Goal: Information Seeking & Learning: Learn about a topic

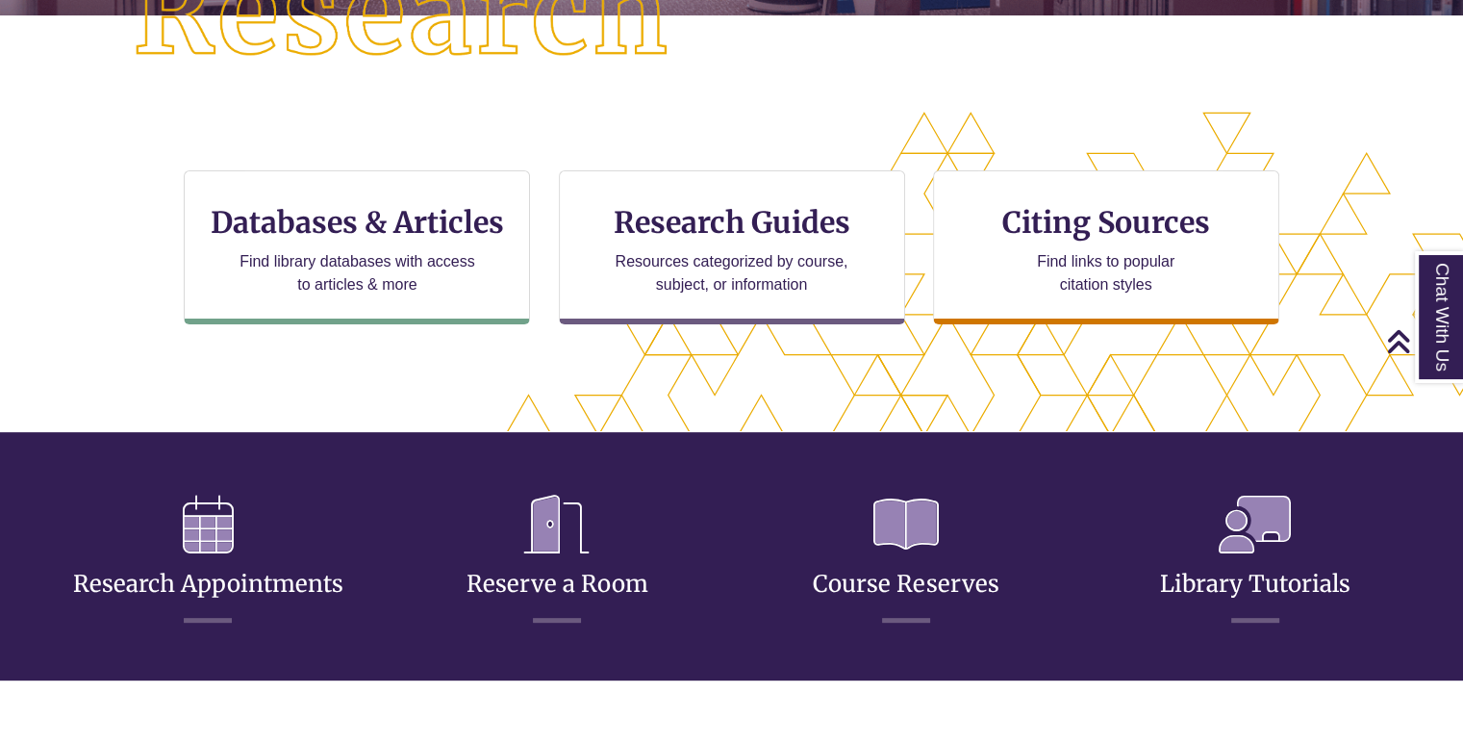
scroll to position [539, 0]
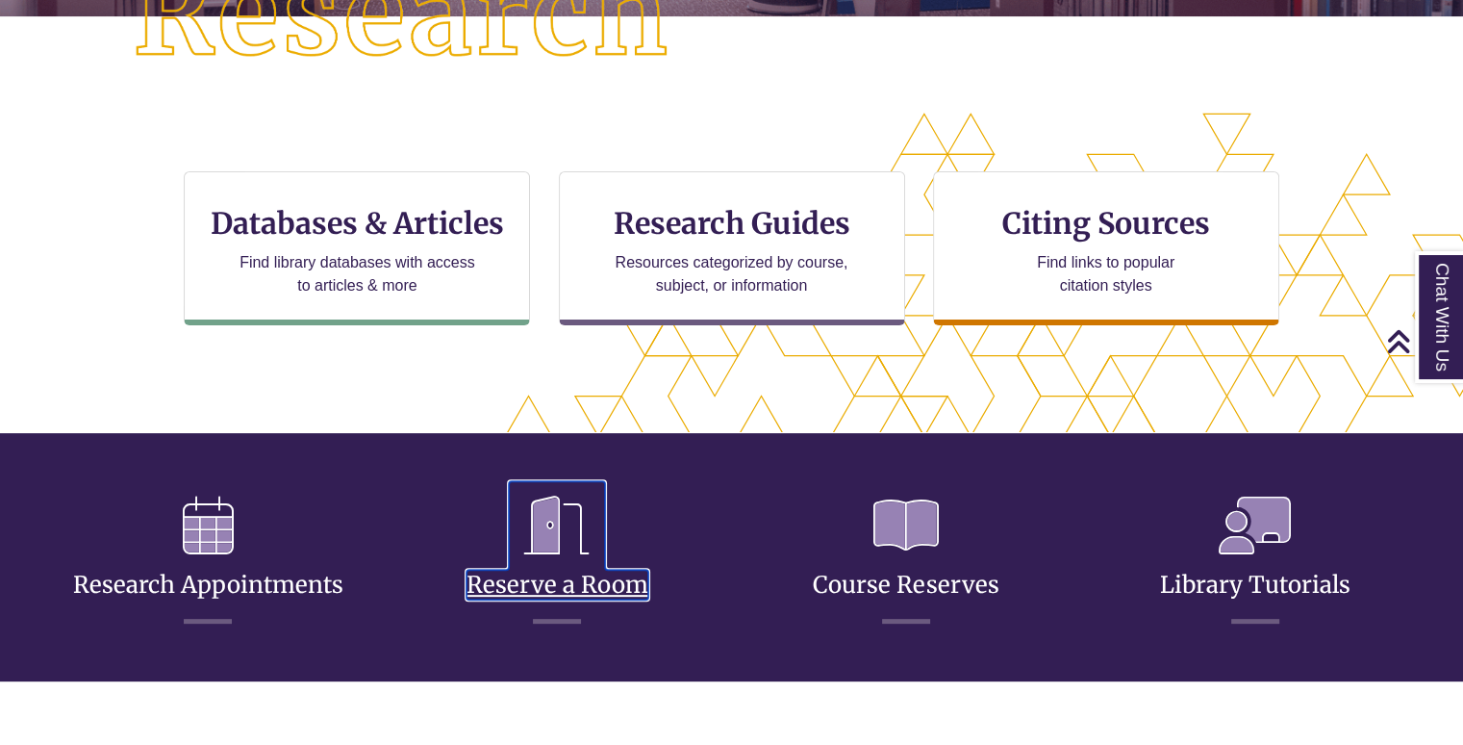
click at [596, 583] on link "Reserve a Room" at bounding box center [558, 561] width 182 height 76
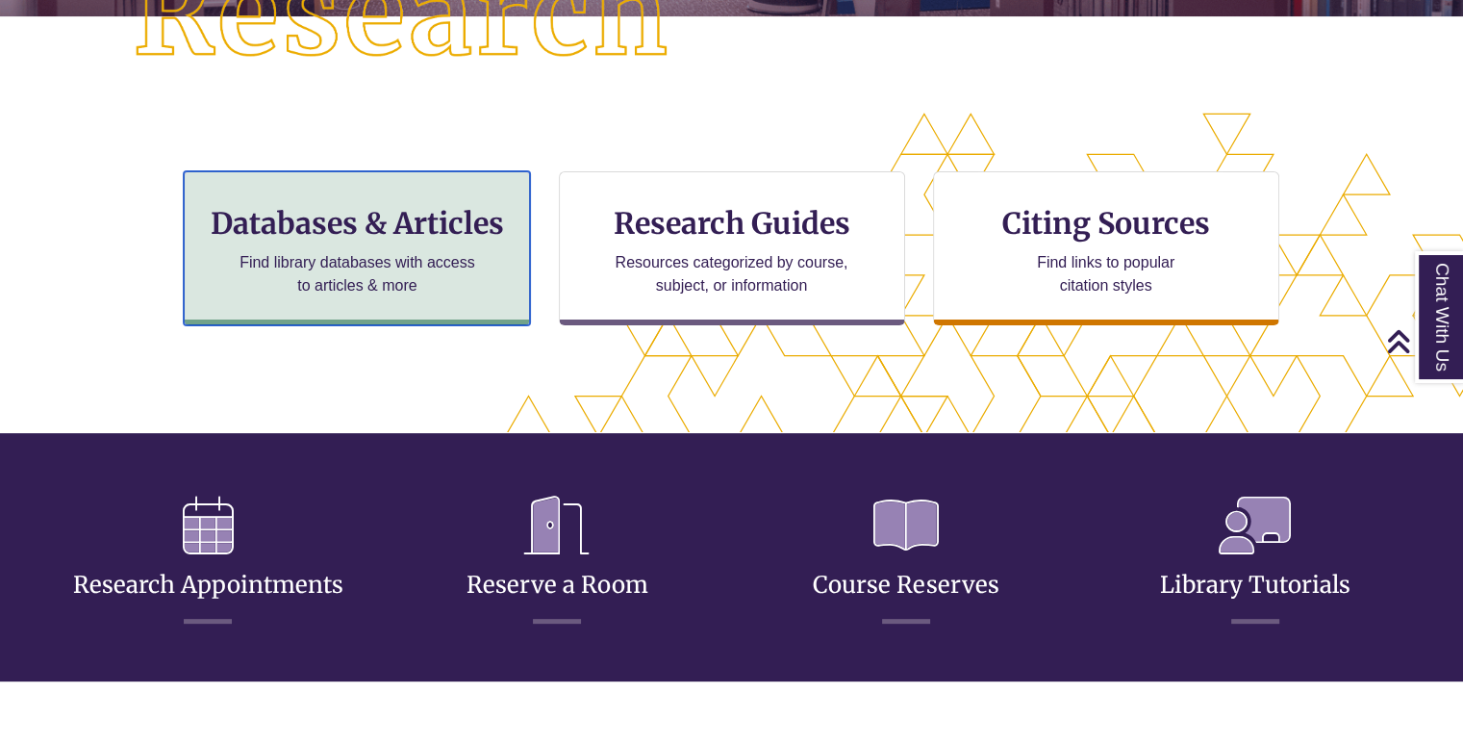
click at [448, 305] on div "Databases & Articles Find library databases with access to articles & more" at bounding box center [357, 248] width 346 height 154
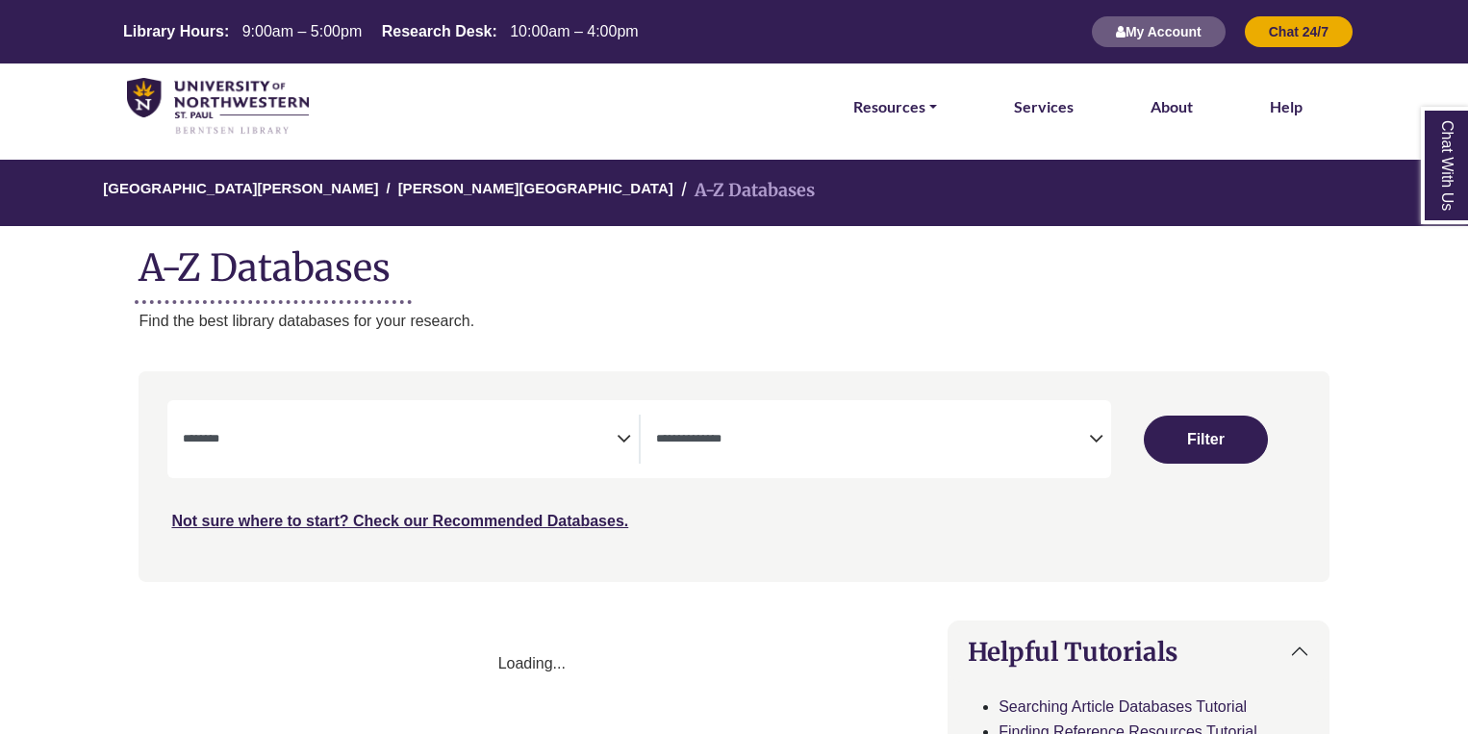
select select "Database Subject Filter"
select select "Database Types Filter"
select select "Database Subject Filter"
select select "Database Types Filter"
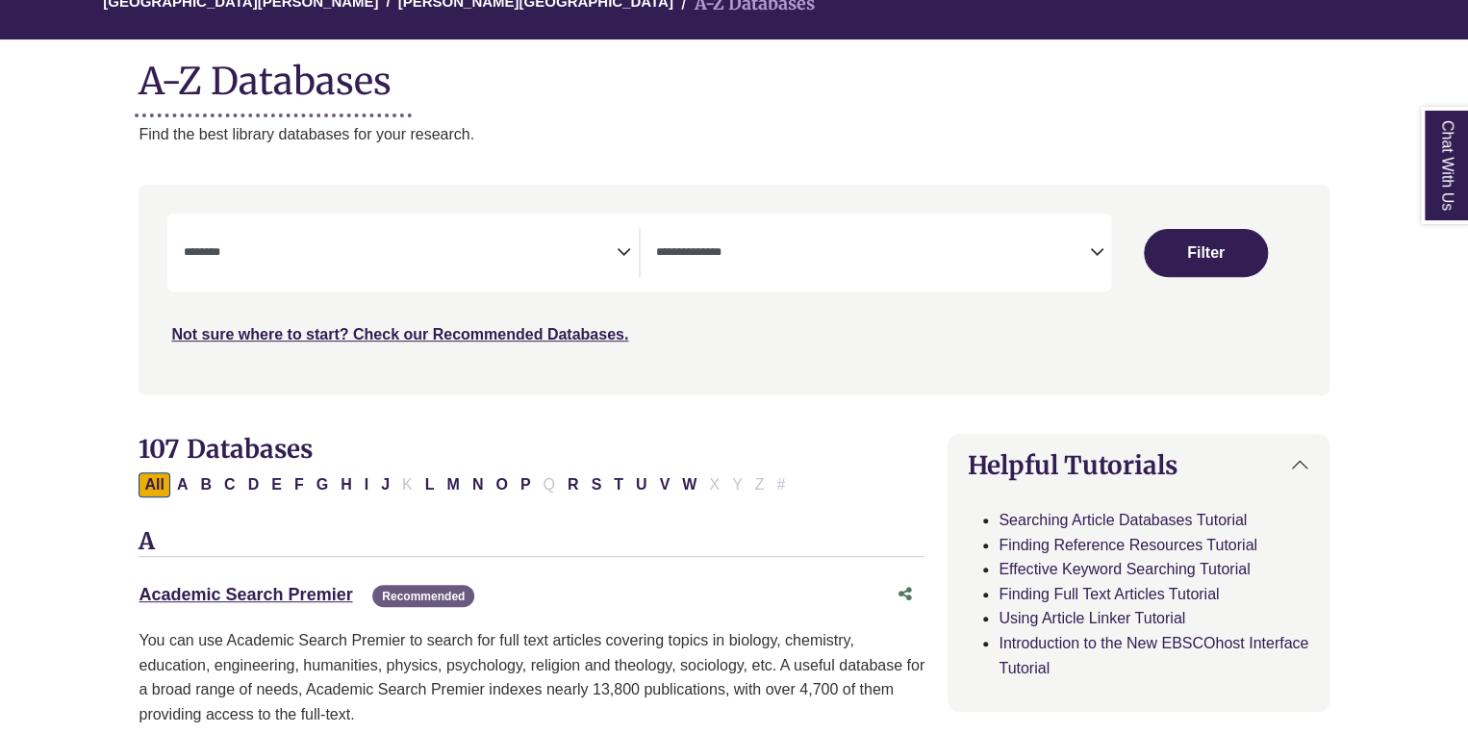
scroll to position [190, 0]
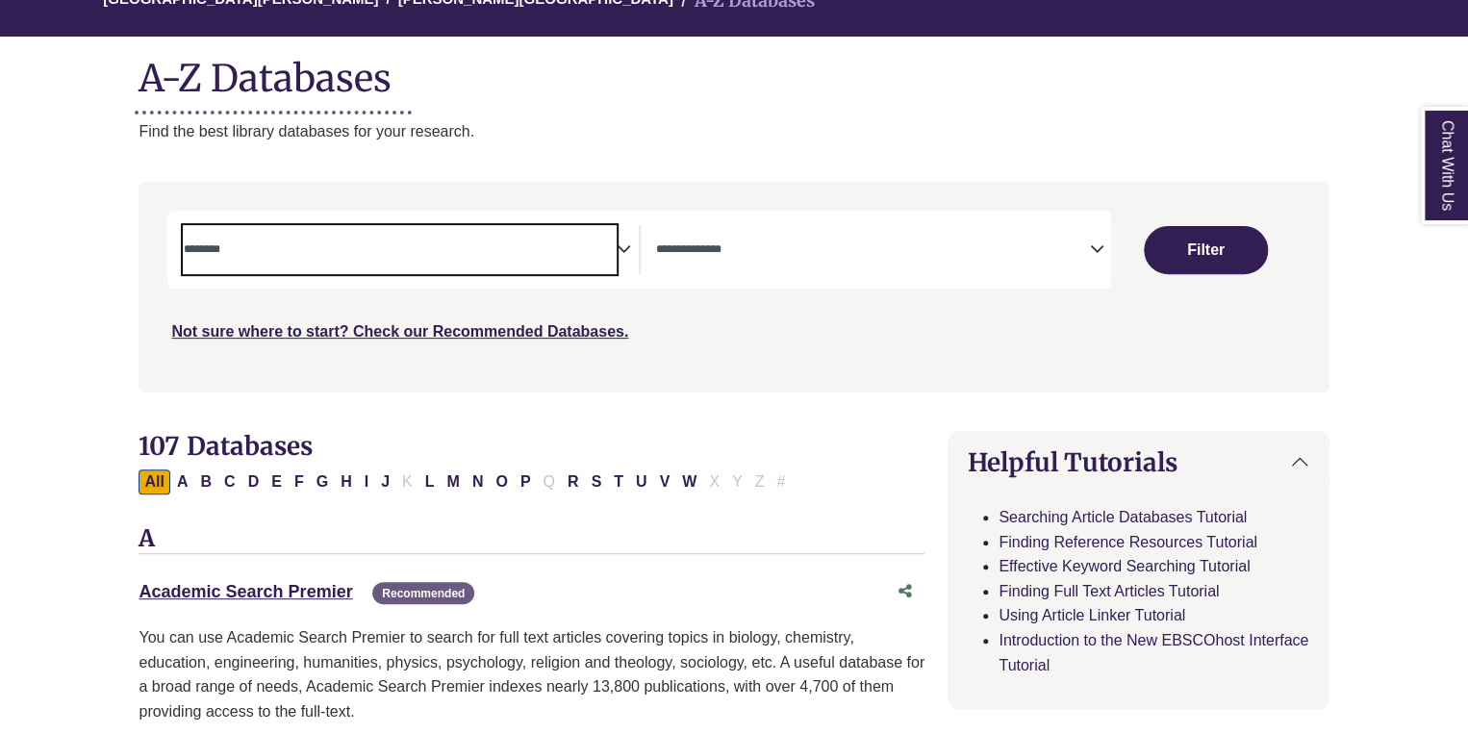
click at [573, 265] on span "Search filters" at bounding box center [399, 249] width 433 height 49
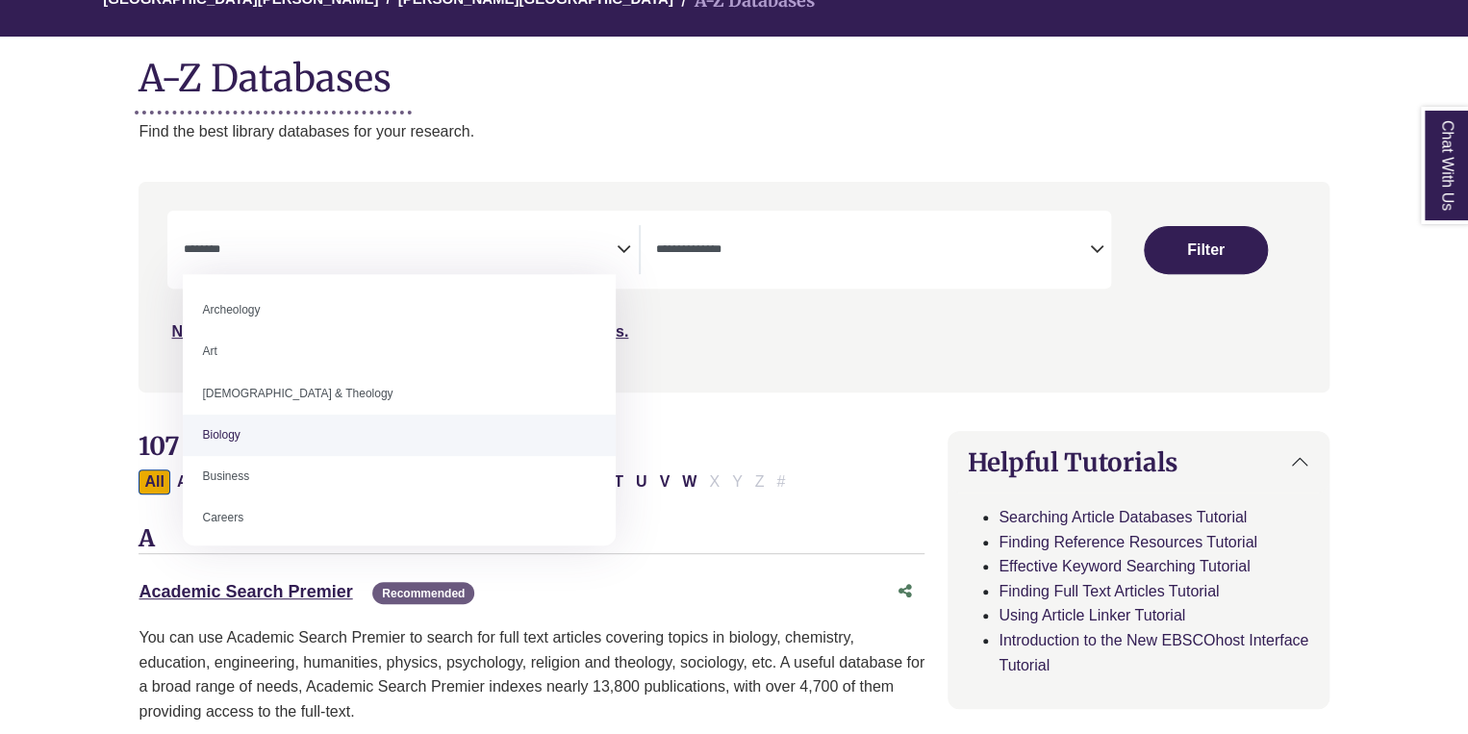
select select "*****"
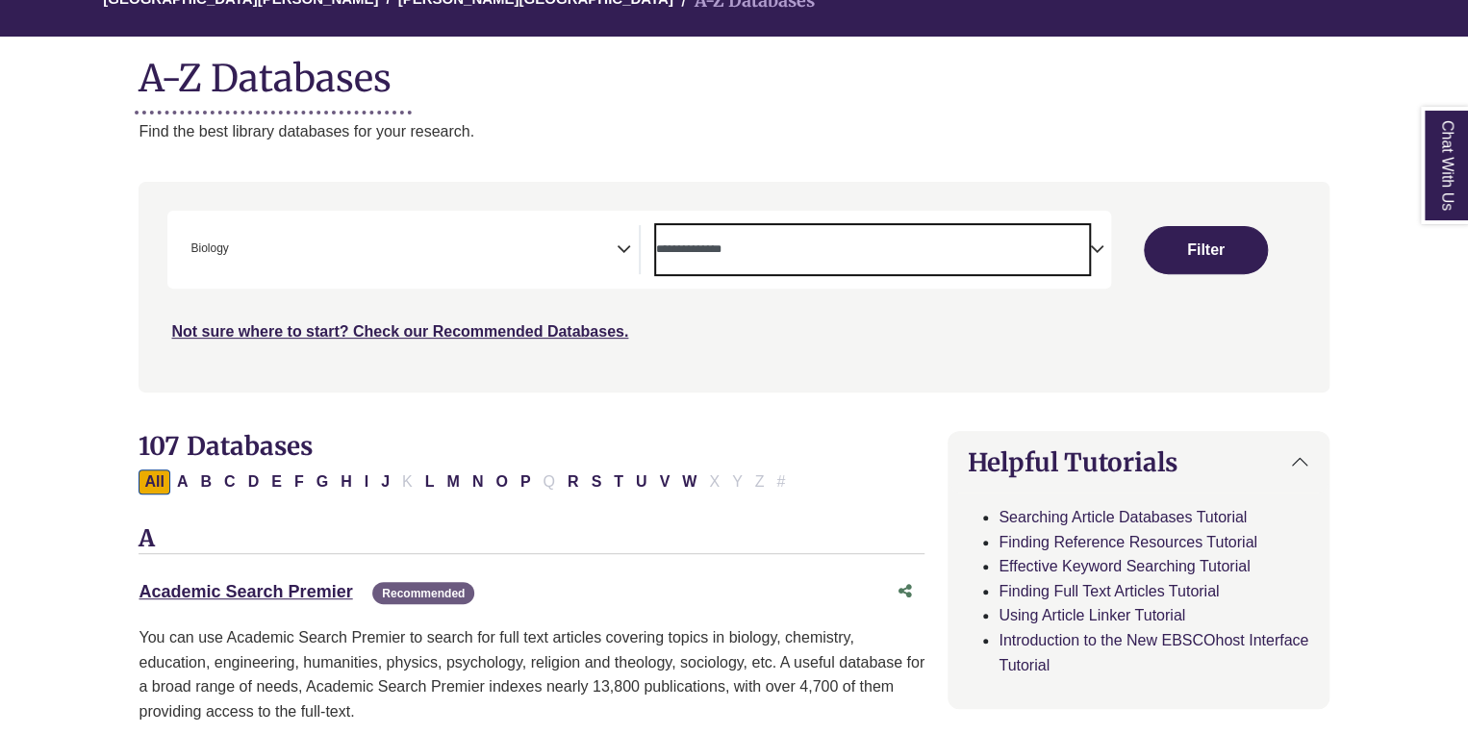
click at [943, 251] on textarea "Search" at bounding box center [872, 250] width 433 height 15
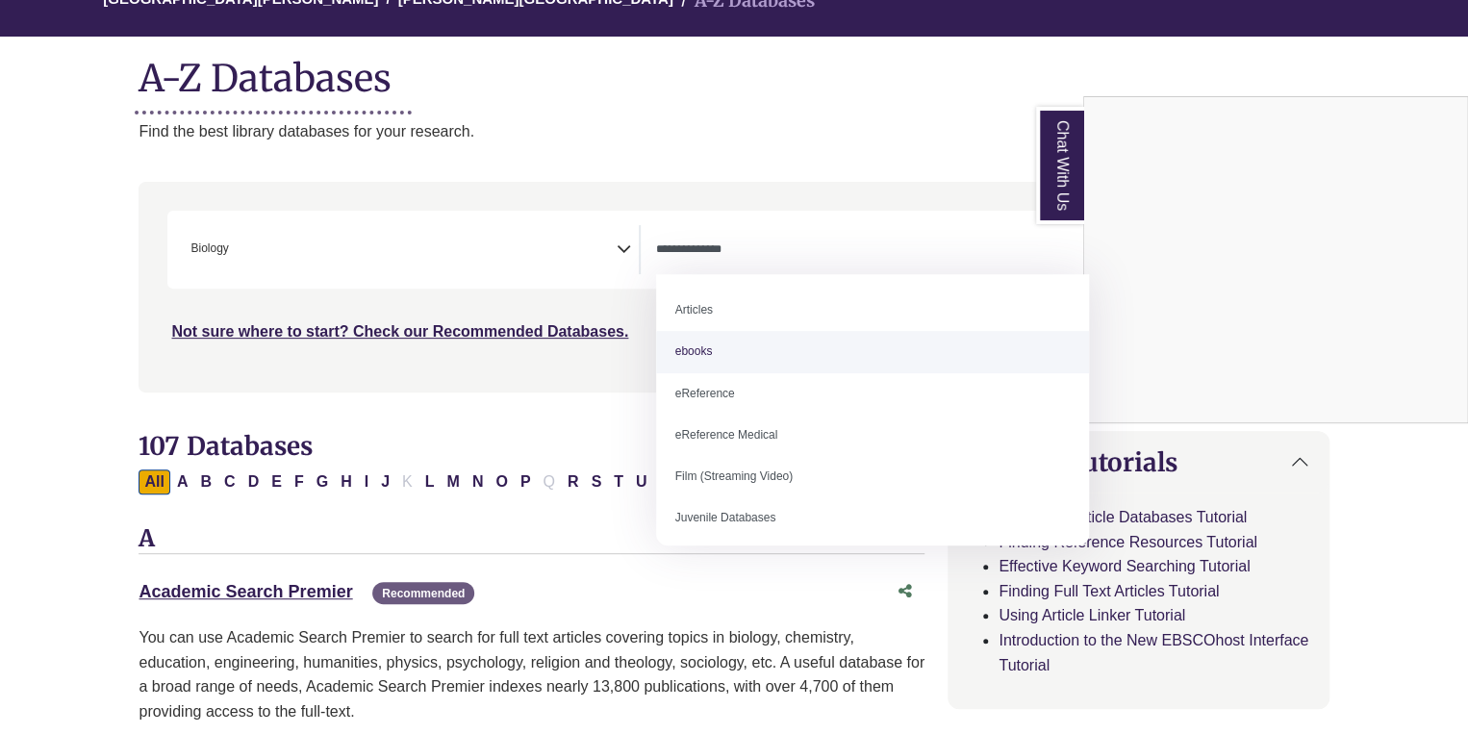
select select "*****"
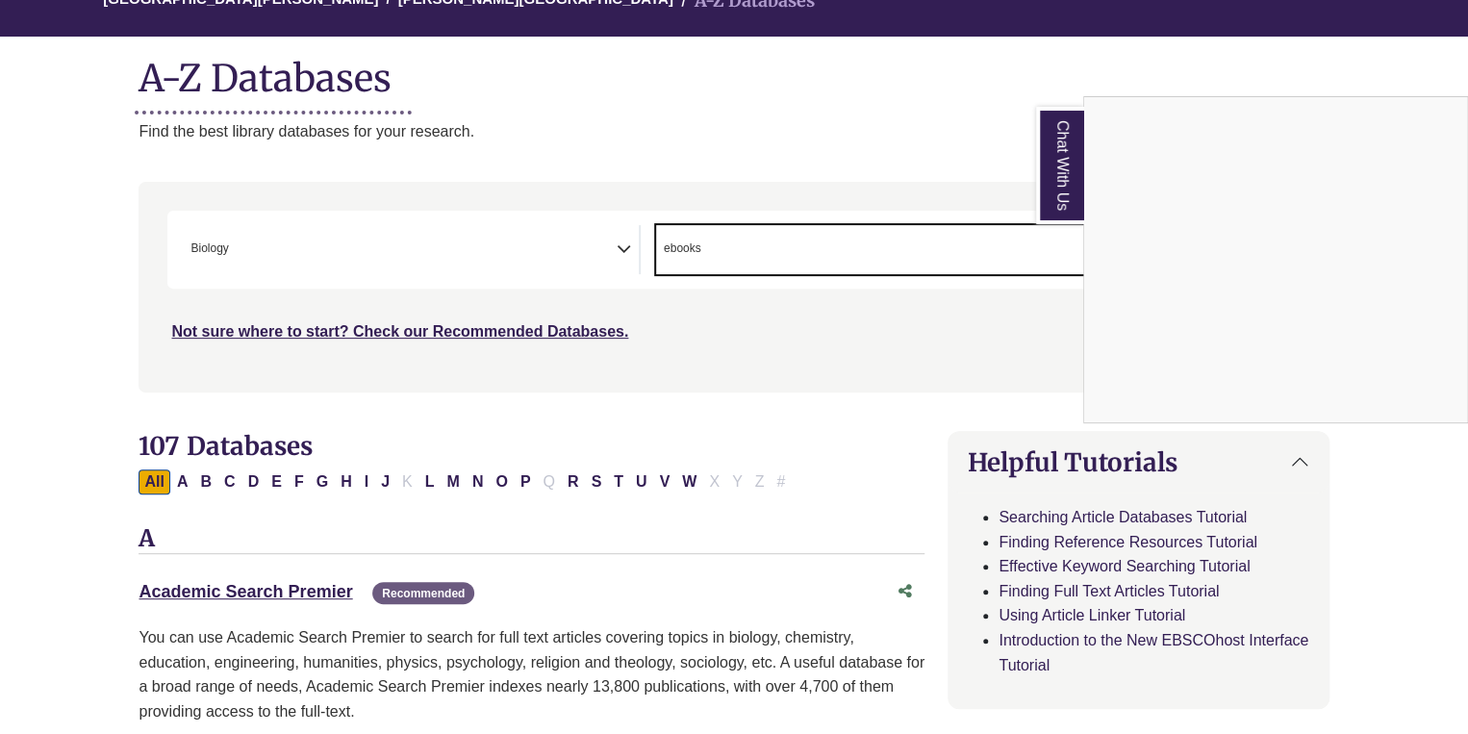
scroll to position [18, 0]
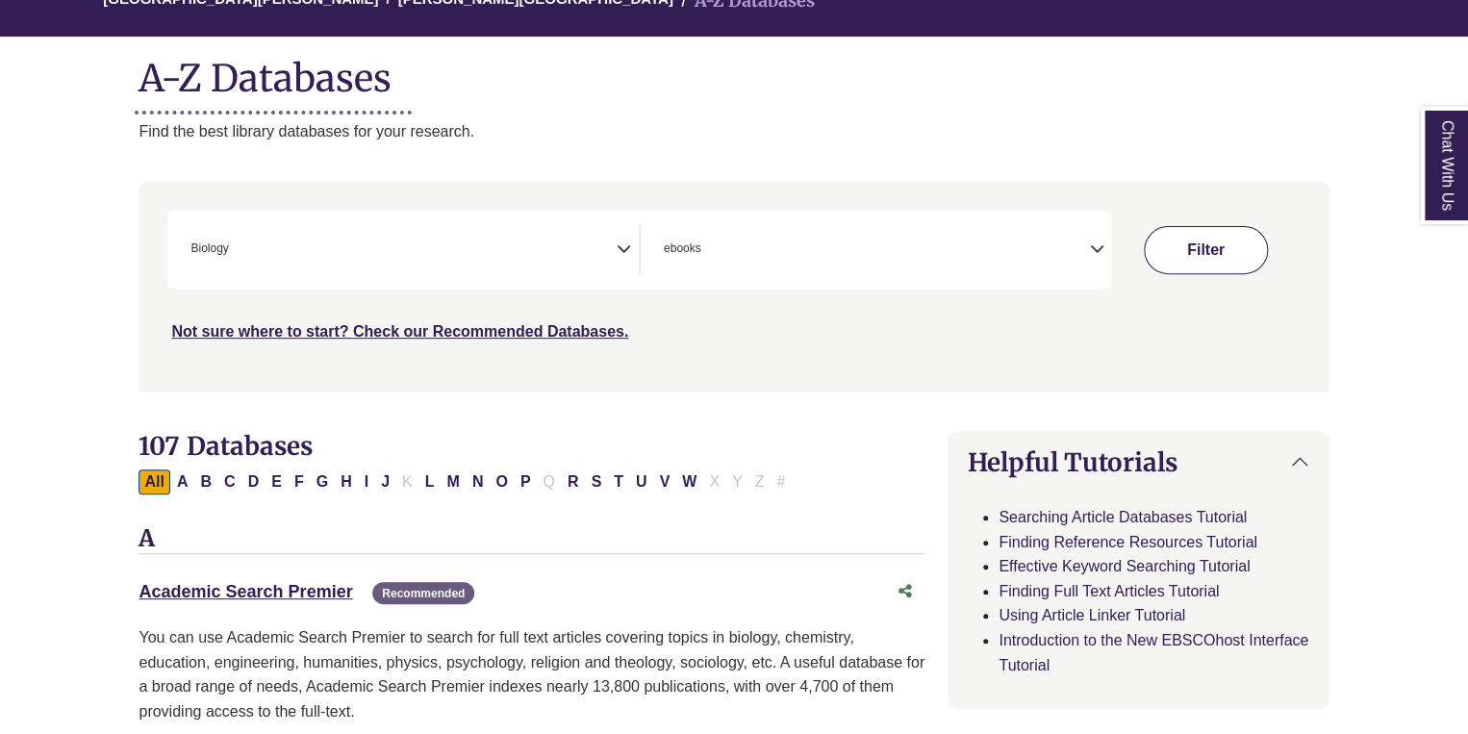
click at [1202, 249] on button "Filter" at bounding box center [1206, 250] width 124 height 48
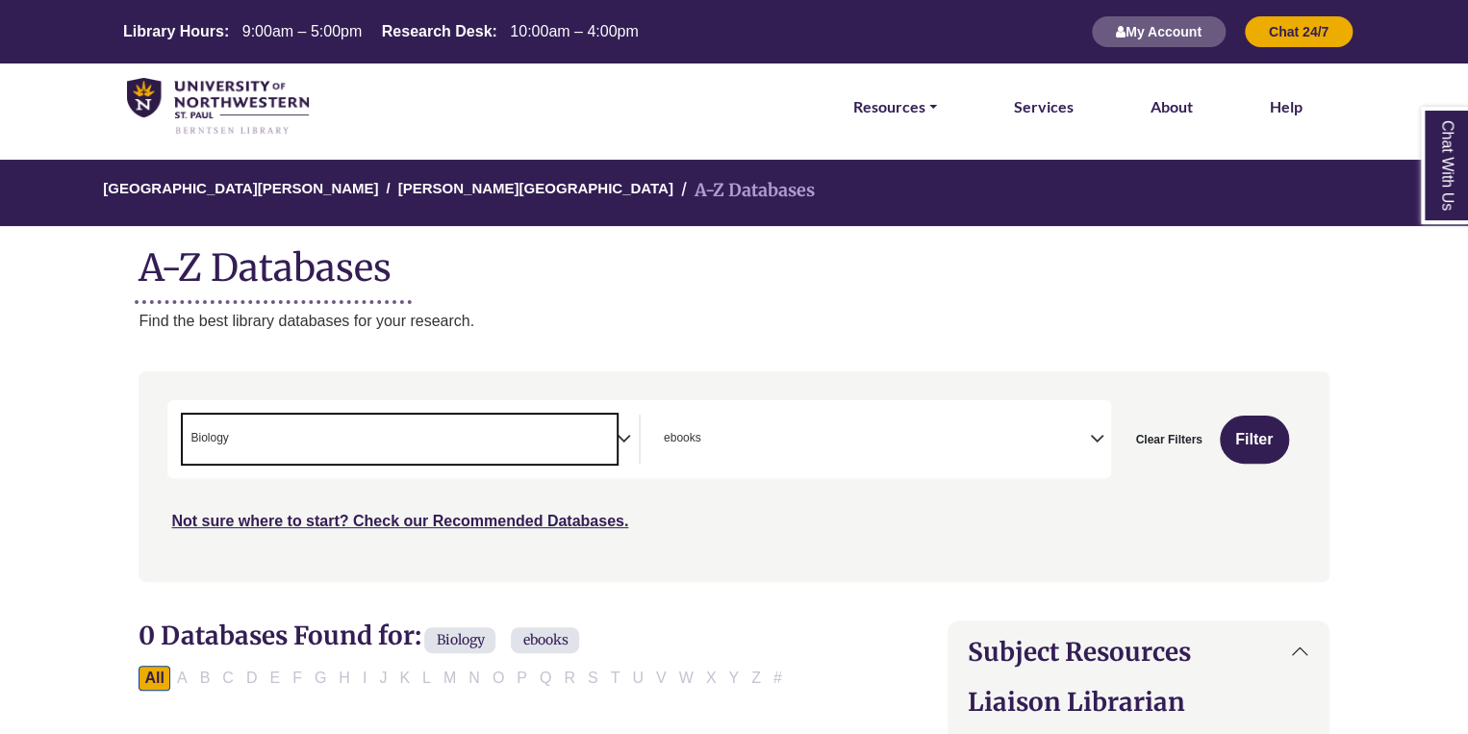
click at [514, 431] on span "× Biology" at bounding box center [399, 439] width 433 height 49
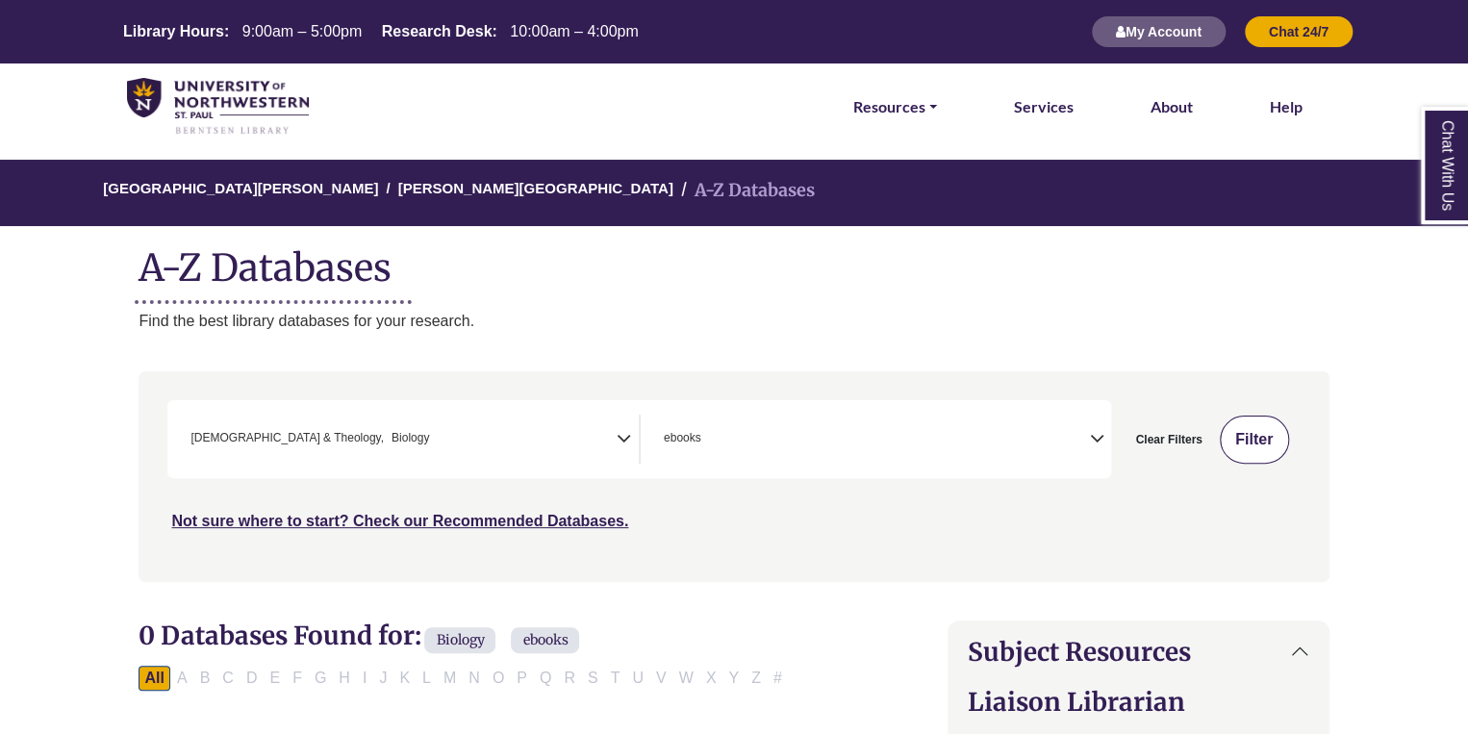
click at [1255, 443] on button "Filter" at bounding box center [1254, 440] width 69 height 48
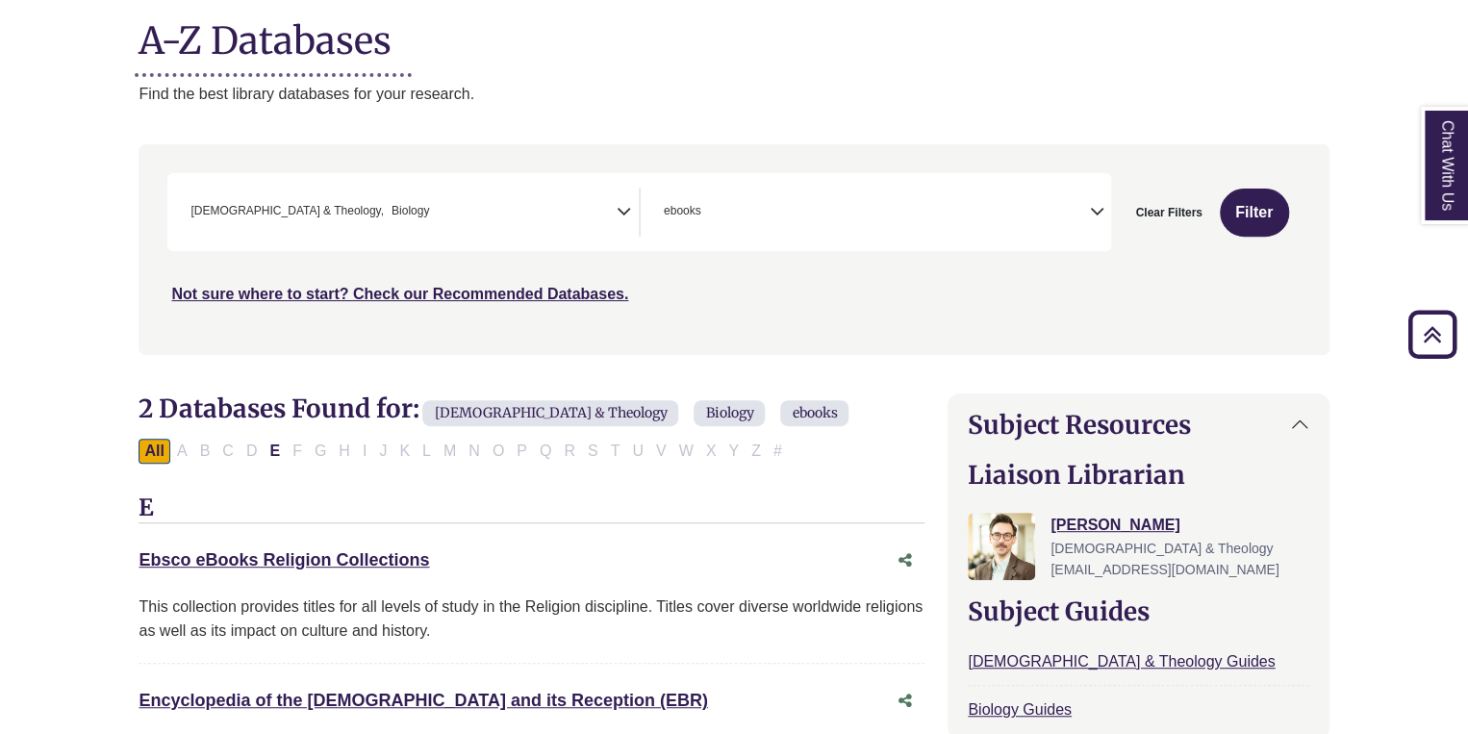
scroll to position [214, 0]
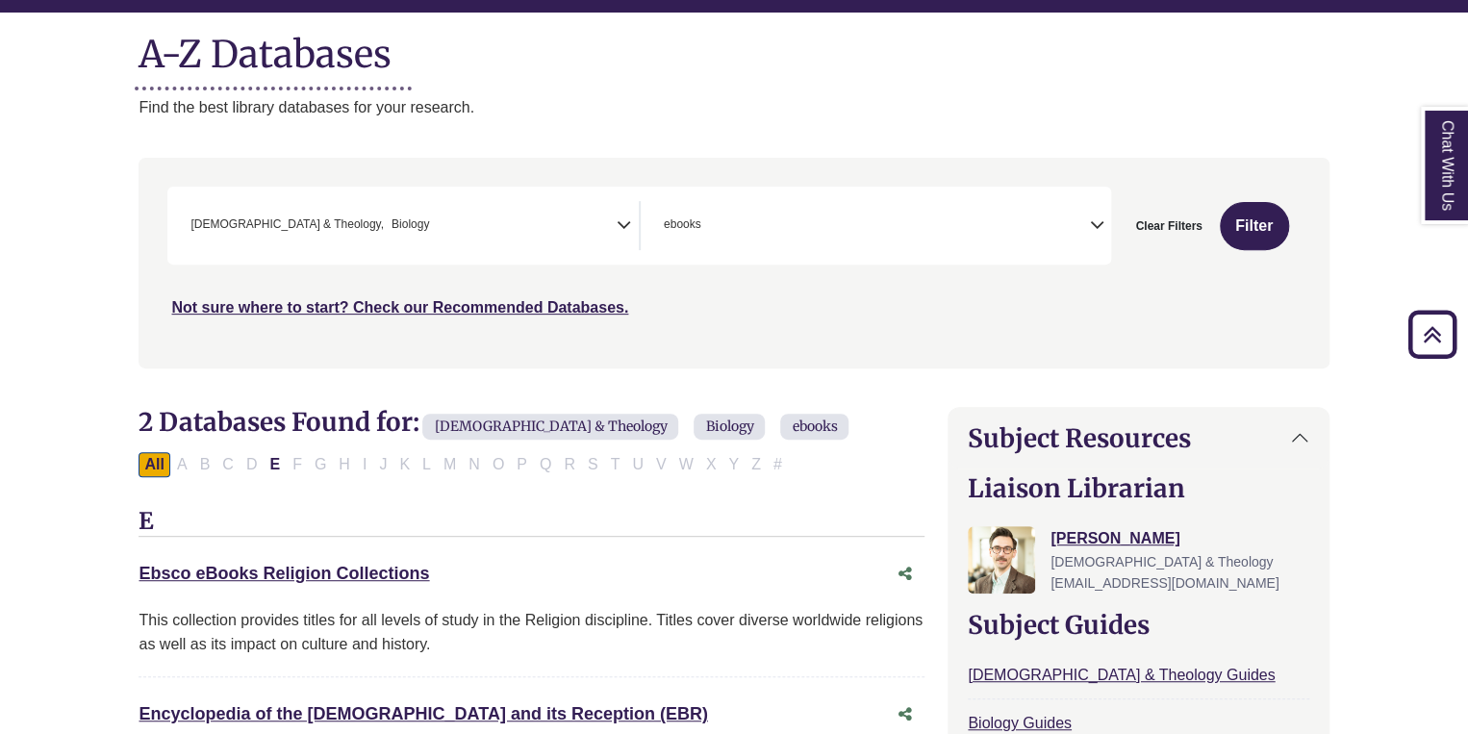
click at [590, 246] on span "× Bible & Theology × Biology" at bounding box center [399, 225] width 433 height 49
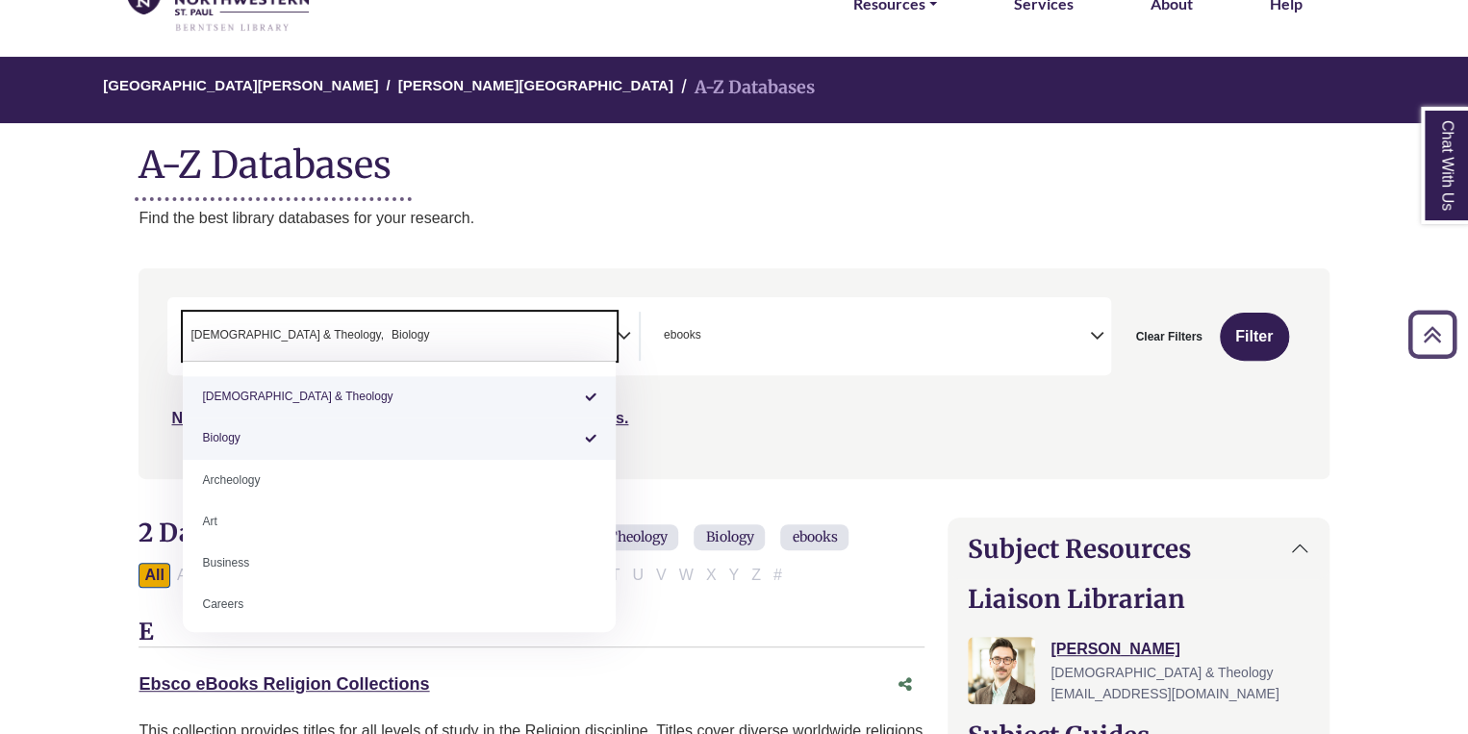
scroll to position [89, 0]
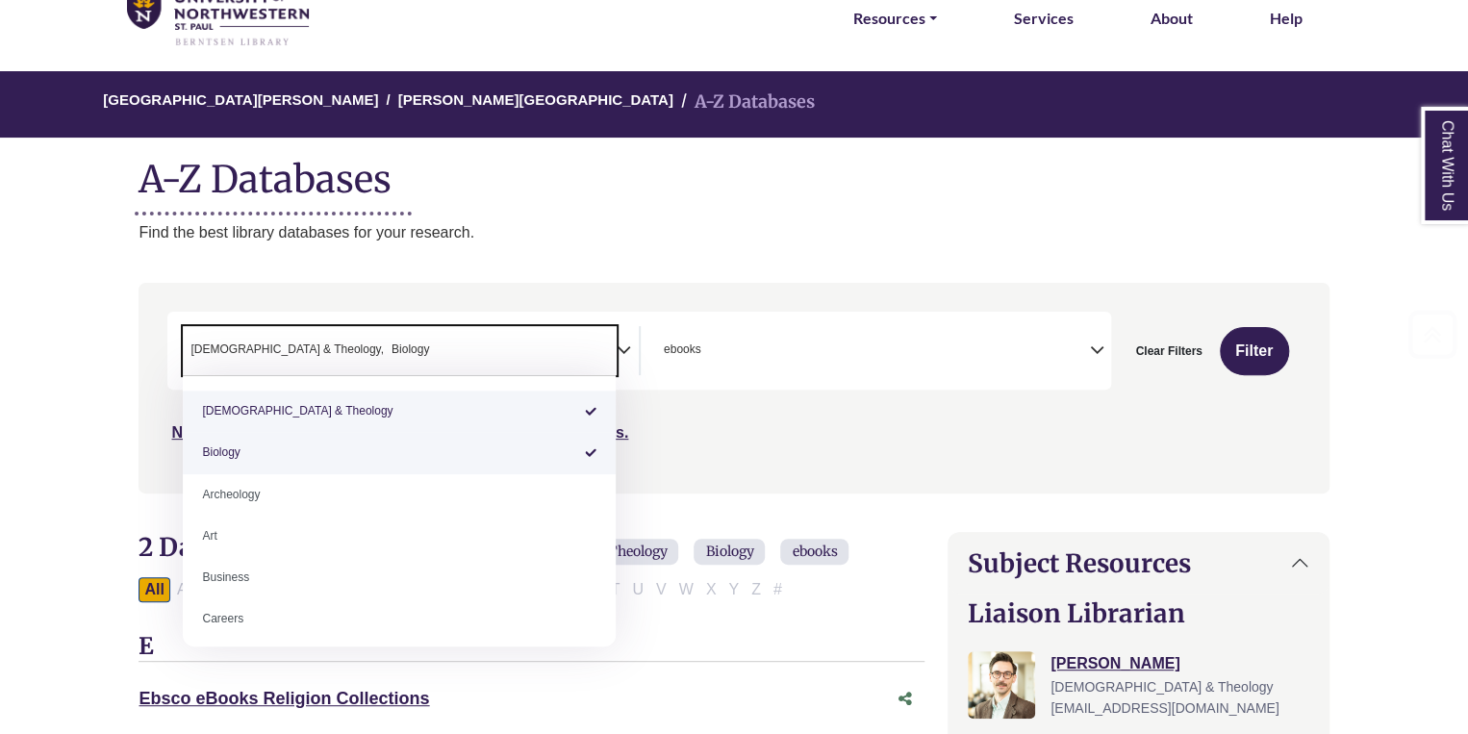
select select "*****"
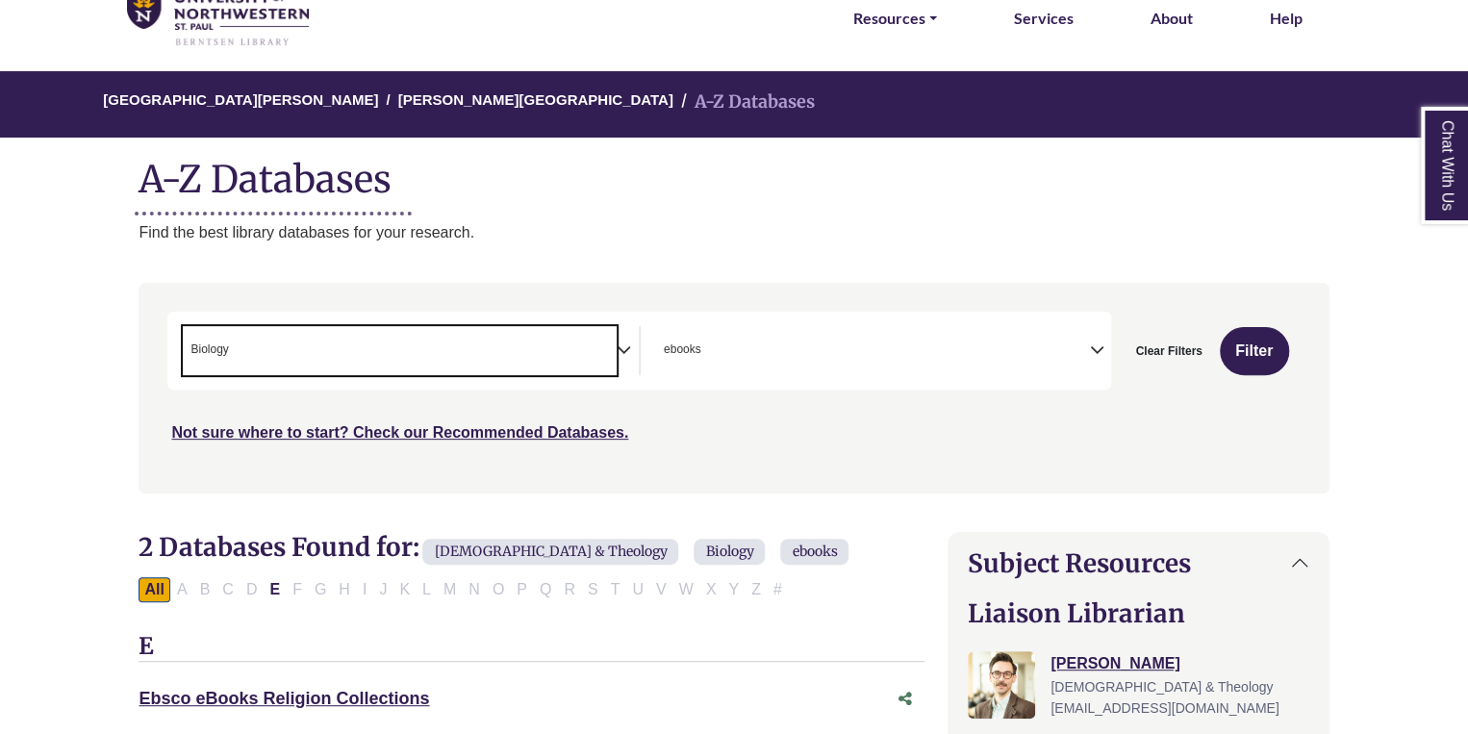
click at [570, 352] on span "× Biology" at bounding box center [399, 350] width 433 height 49
click at [1245, 359] on button "Filter" at bounding box center [1254, 351] width 69 height 48
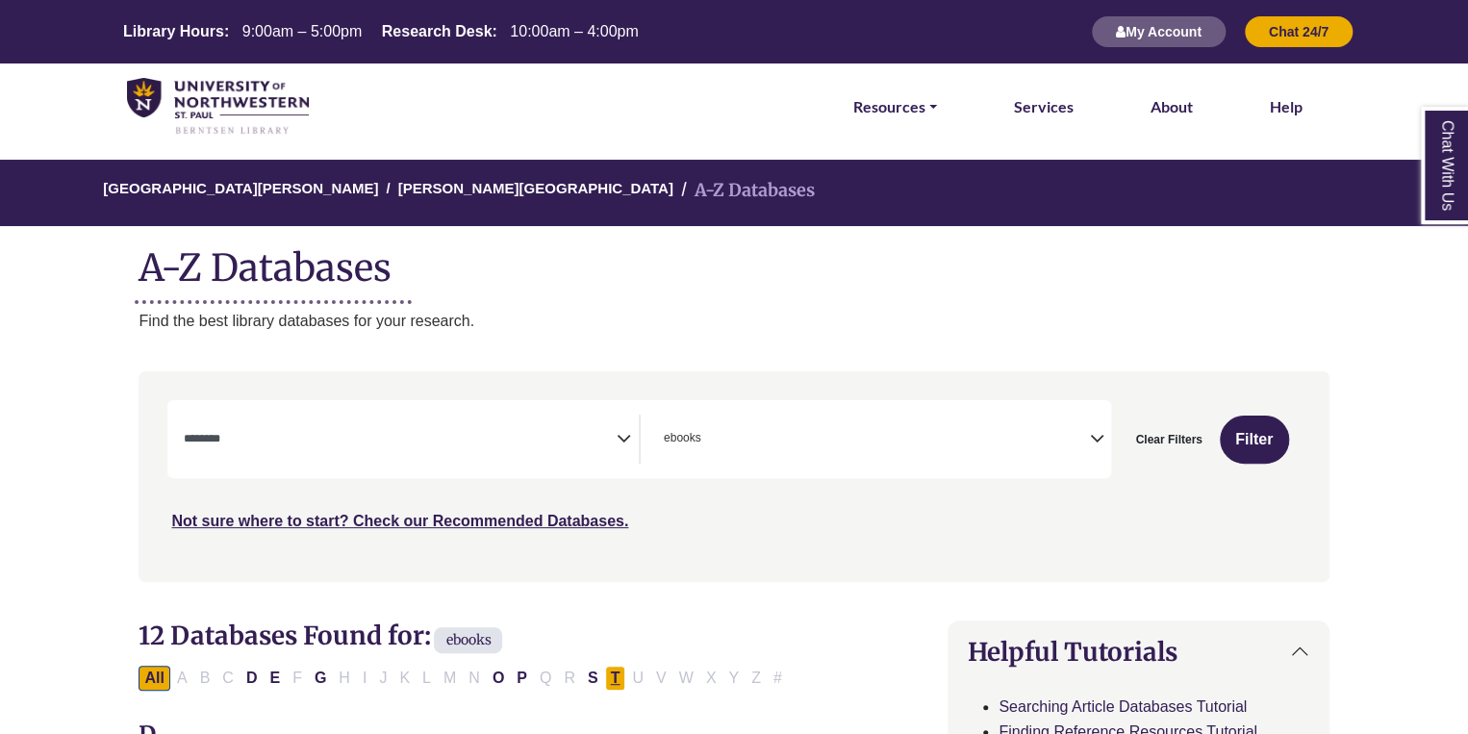
click at [612, 676] on button "T" at bounding box center [615, 678] width 21 height 25
select select "Database Subject Filter"
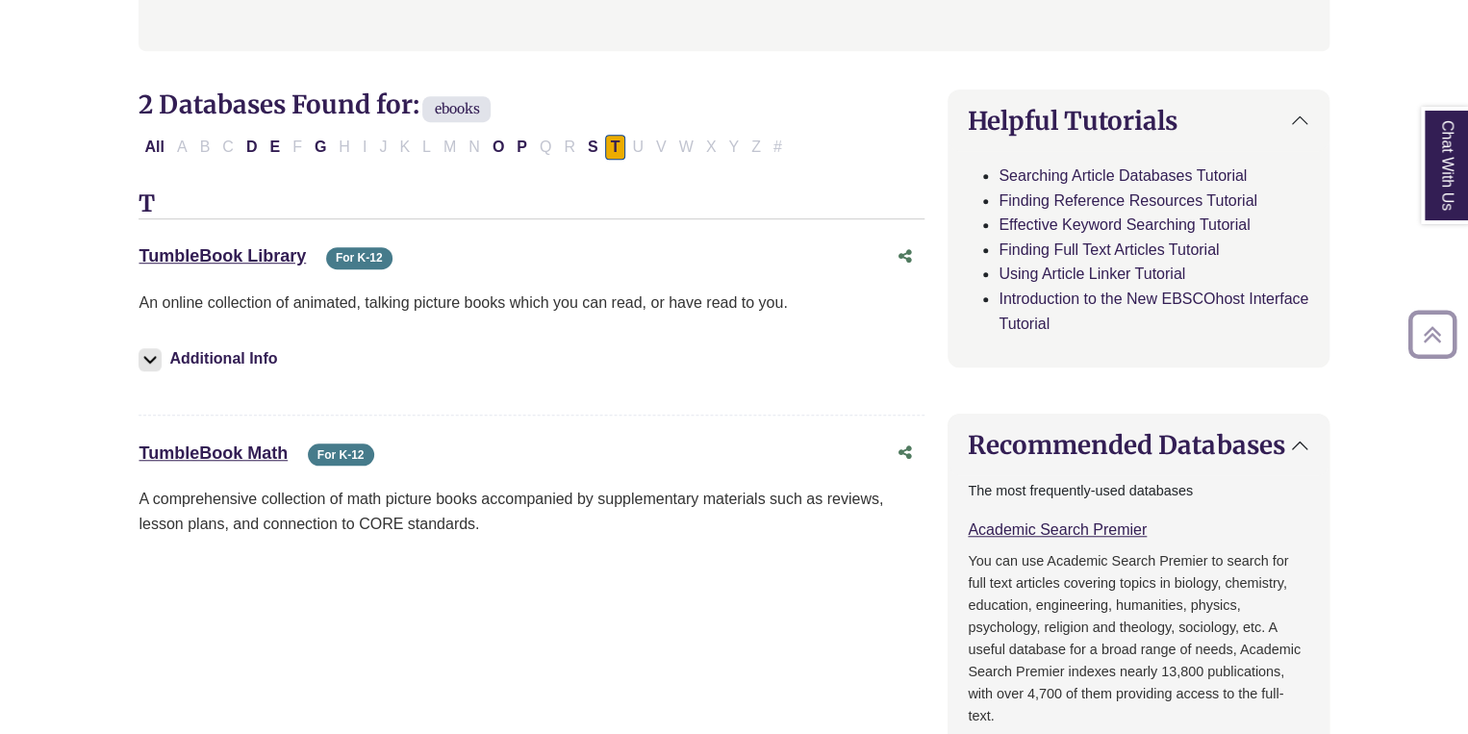
scroll to position [547, 0]
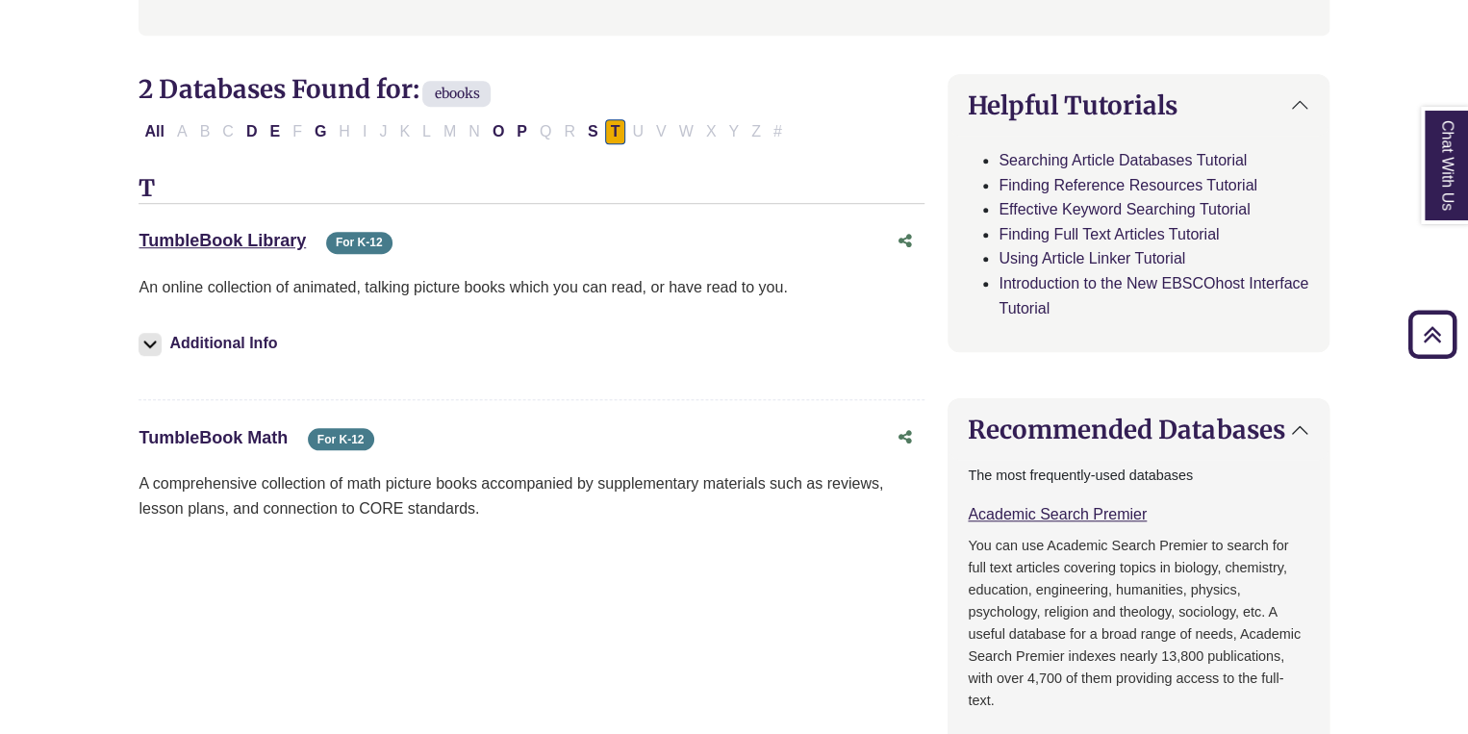
click at [197, 444] on link "TumbleBook Math This link opens in a new window" at bounding box center [213, 437] width 149 height 19
click at [262, 243] on link "TumbleBook Library This link opens in a new window" at bounding box center [222, 240] width 167 height 19
